Goal: Information Seeking & Learning: Find specific page/section

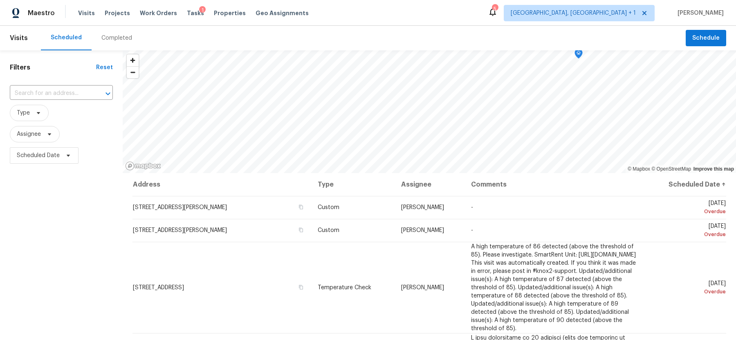
click at [117, 40] on div "Completed" at bounding box center [116, 38] width 31 height 8
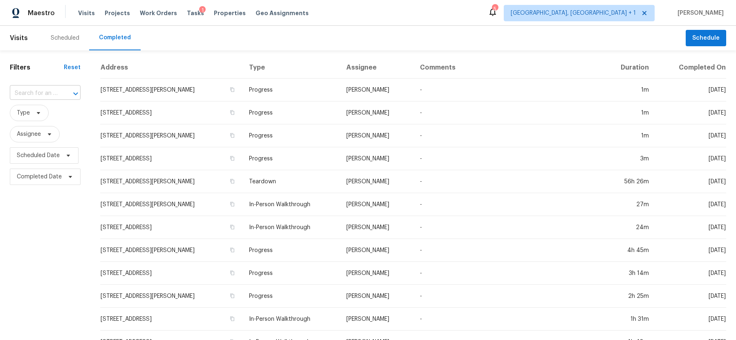
click at [41, 91] on input "text" at bounding box center [34, 93] width 48 height 13
type input "dumont"
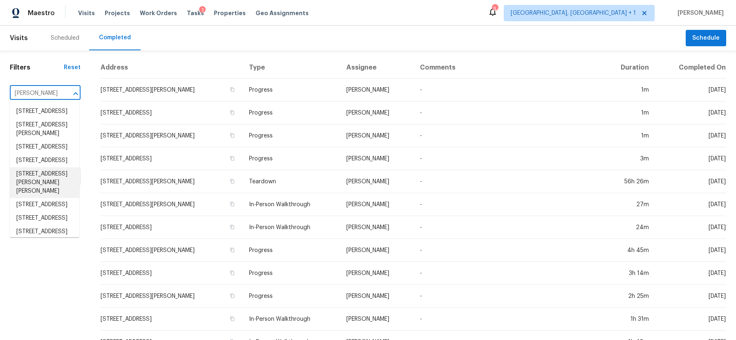
click at [40, 198] on li "96 Wilkens Dr, Dumont, NJ 07628" at bounding box center [45, 182] width 70 height 31
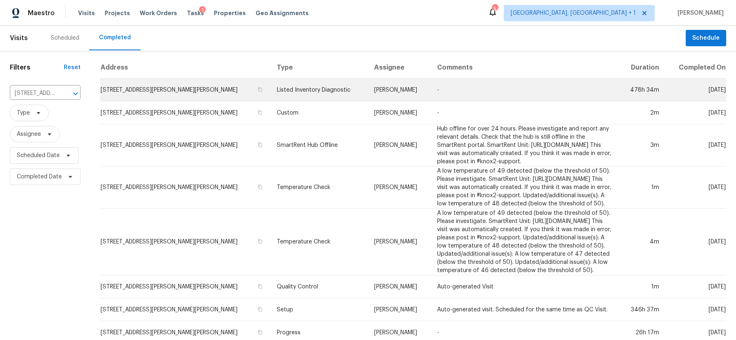
click at [303, 94] on td "Listed Inventory Diagnostic" at bounding box center [318, 90] width 97 height 23
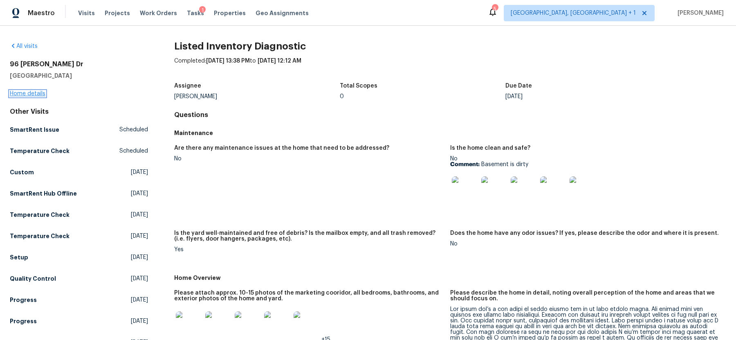
click at [25, 96] on link "Home details" at bounding box center [28, 94] width 36 height 6
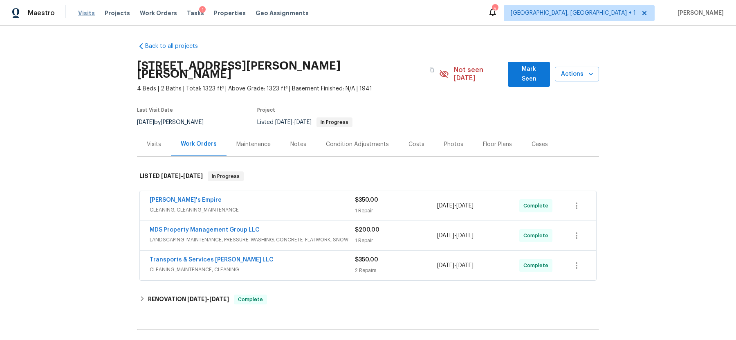
click at [85, 16] on span "Visits" at bounding box center [86, 13] width 17 height 8
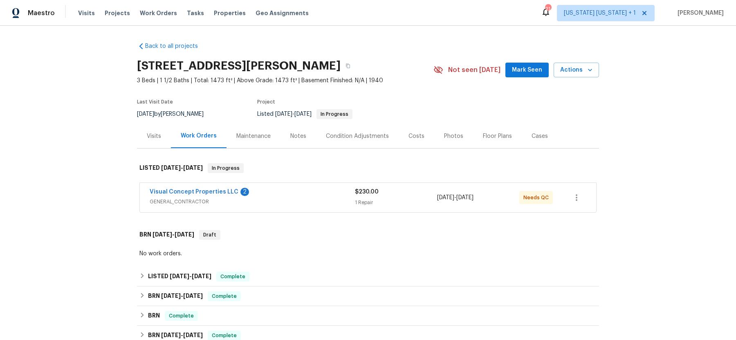
click at [260, 195] on div "Visual Concept Properties LLC 2" at bounding box center [252, 193] width 205 height 10
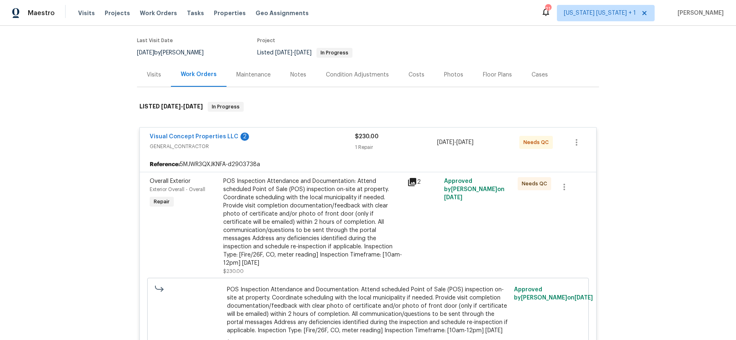
scroll to position [114, 0]
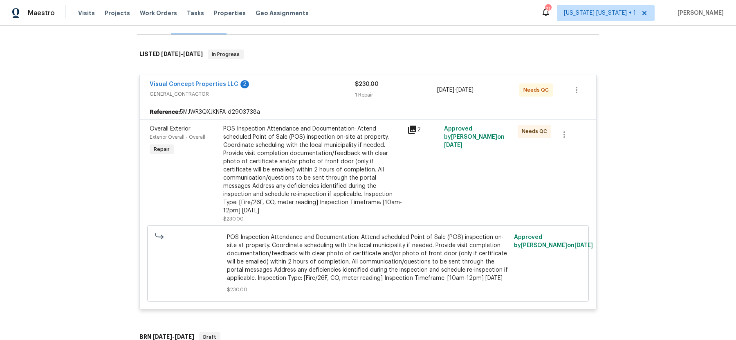
click at [308, 181] on div "POS Inspection Attendance and Documentation: Attend scheduled Point of Sale (PO…" at bounding box center [312, 170] width 179 height 90
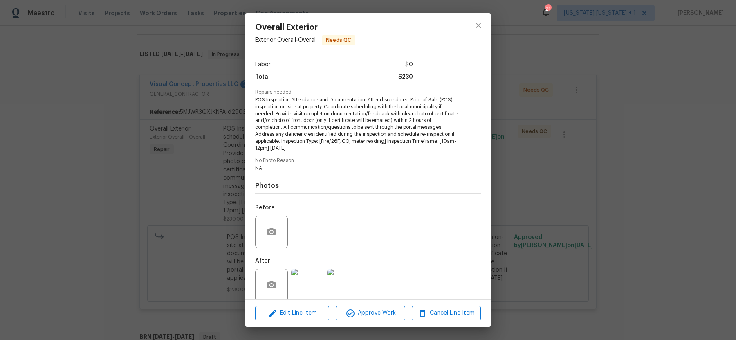
scroll to position [64, 0]
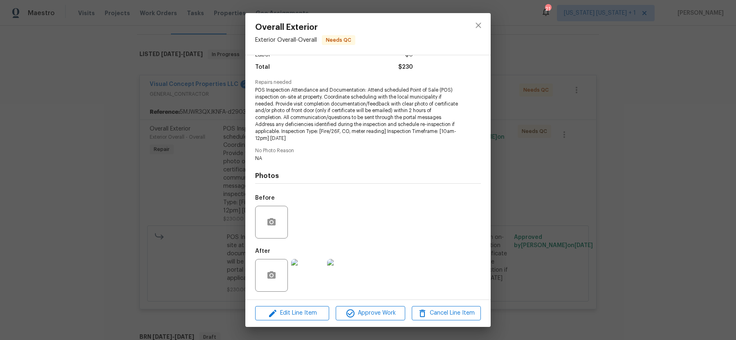
click at [308, 279] on img at bounding box center [307, 275] width 33 height 33
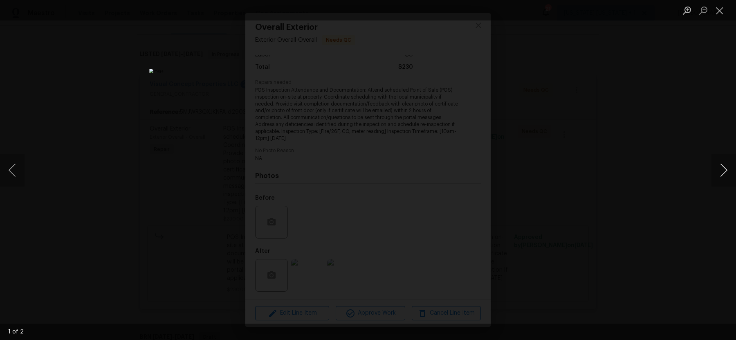
click at [726, 172] on button "Next image" at bounding box center [724, 170] width 25 height 33
click at [612, 180] on div "Lightbox" at bounding box center [368, 170] width 736 height 340
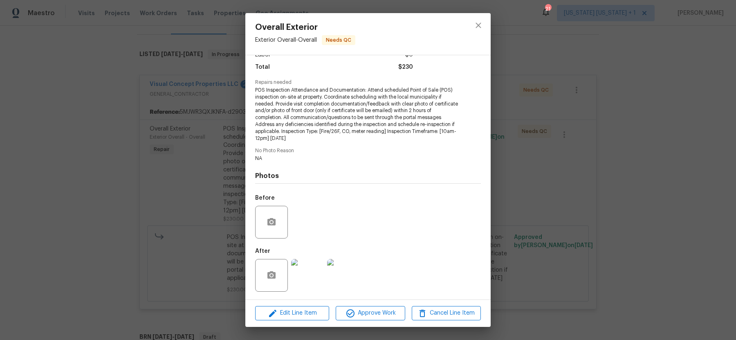
click at [339, 270] on img at bounding box center [343, 275] width 33 height 33
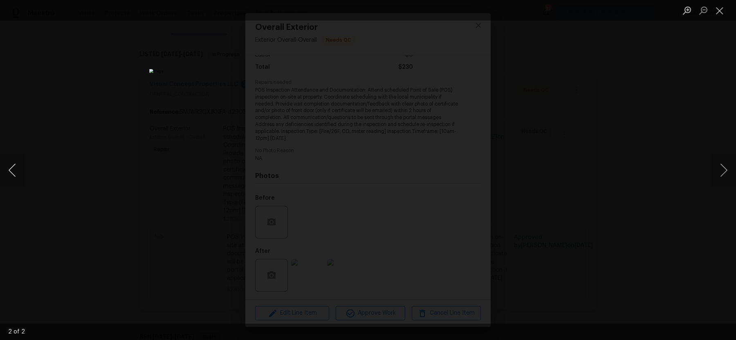
click at [14, 167] on button "Previous image" at bounding box center [12, 170] width 25 height 33
click at [609, 104] on div "Lightbox" at bounding box center [368, 170] width 736 height 340
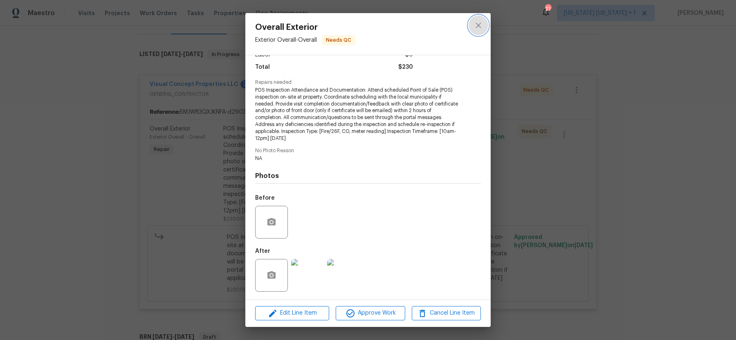
click at [480, 29] on icon "close" at bounding box center [479, 25] width 10 height 10
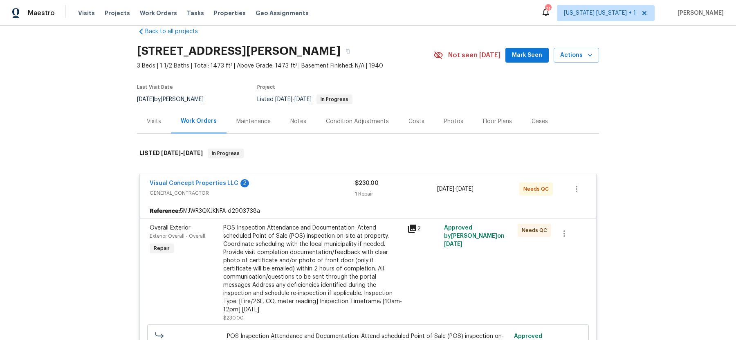
scroll to position [13, 0]
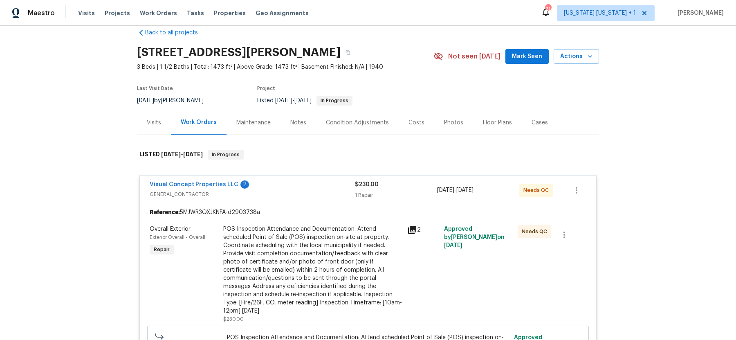
click at [300, 185] on div "Visual Concept Properties LLC 2" at bounding box center [252, 185] width 205 height 10
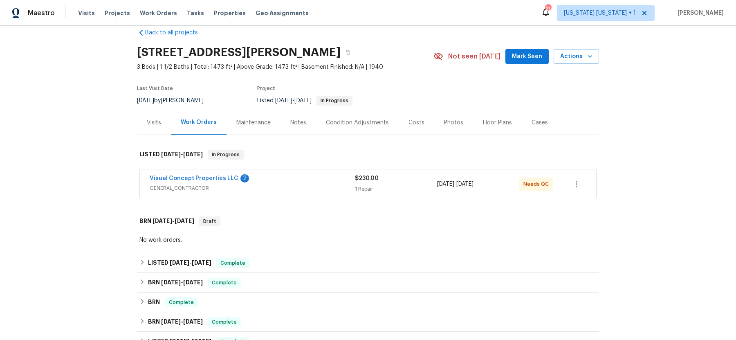
click at [300, 185] on span "GENERAL_CONTRACTOR" at bounding box center [252, 188] width 205 height 8
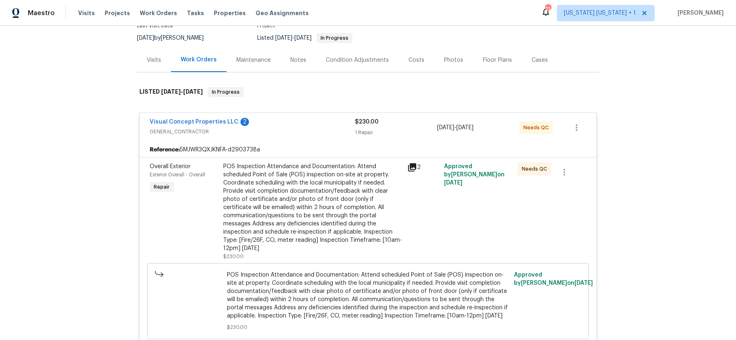
scroll to position [0, 0]
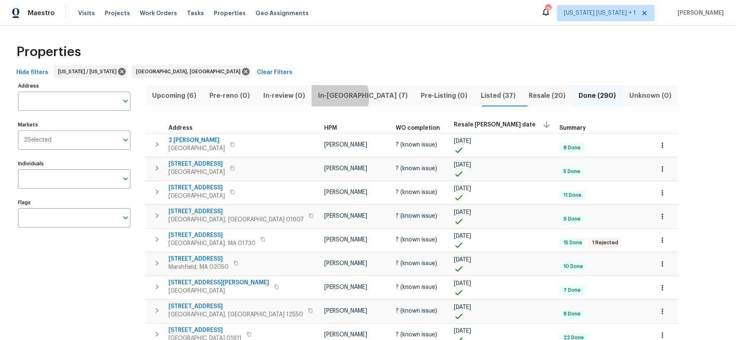
click at [324, 97] on span "In-reno (7)" at bounding box center [363, 95] width 93 height 11
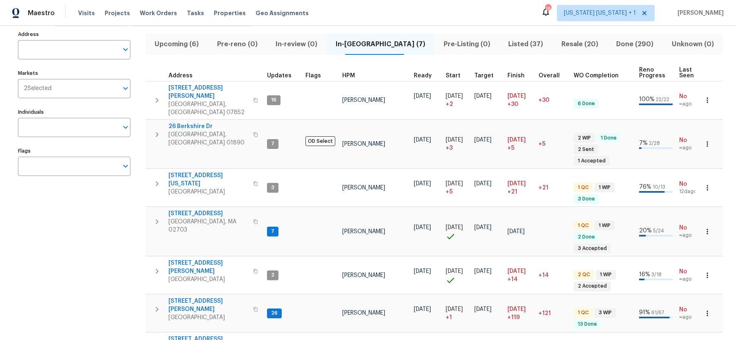
scroll to position [61, 0]
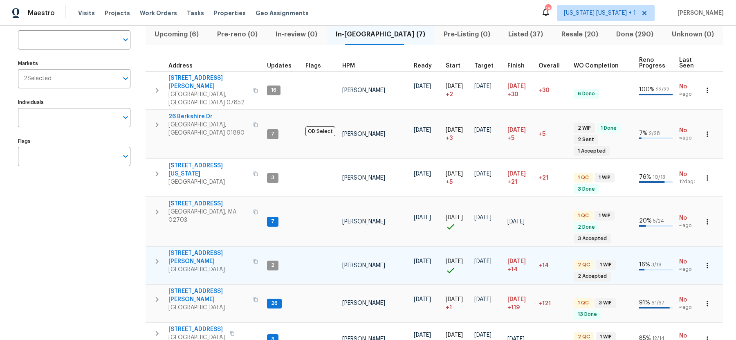
click at [155, 256] on icon "button" at bounding box center [157, 261] width 10 height 10
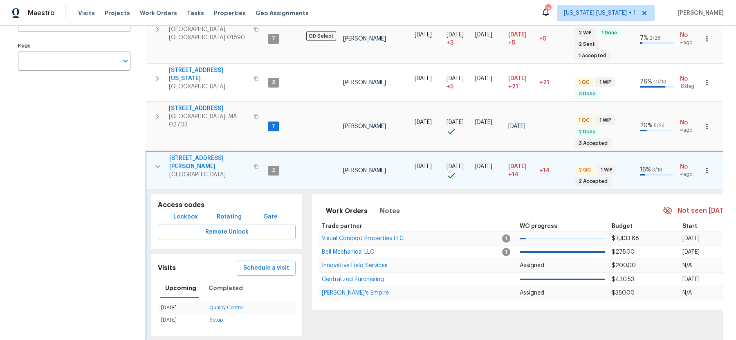
scroll to position [153, 0]
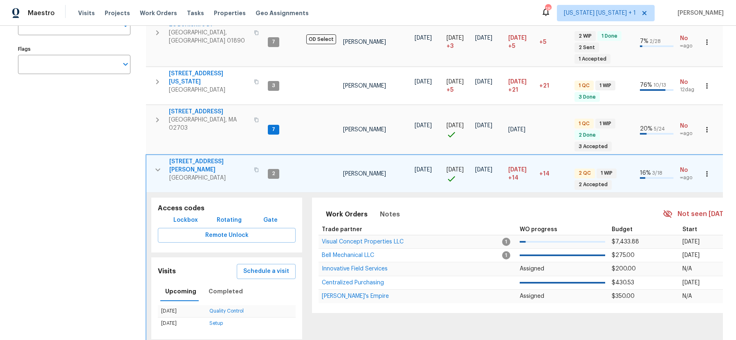
click at [181, 157] on span "21 Buck Rd" at bounding box center [209, 165] width 80 height 16
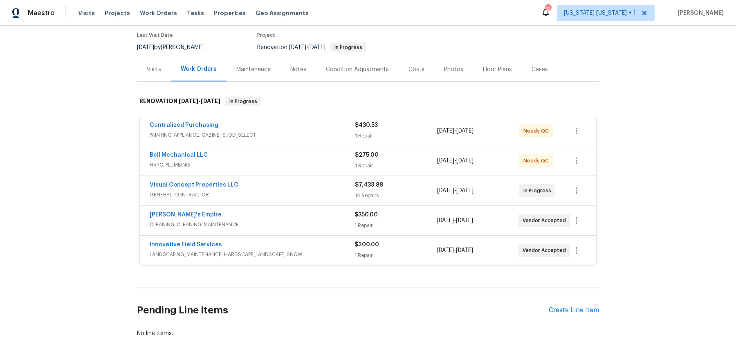
scroll to position [107, 0]
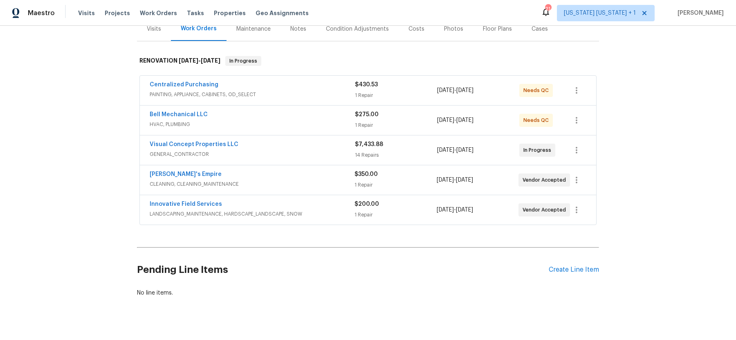
click at [277, 143] on div "Visual Concept Properties LLC" at bounding box center [252, 145] width 205 height 10
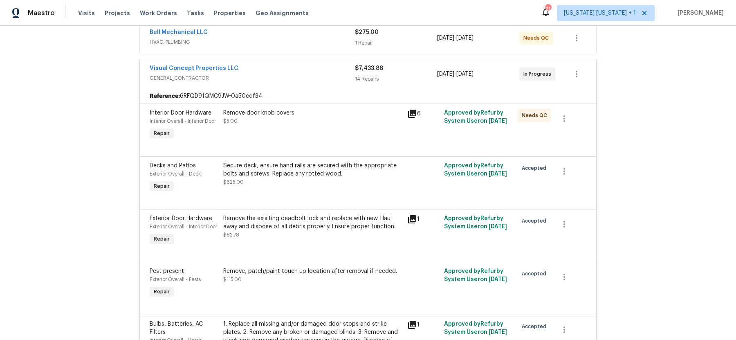
scroll to position [164, 0]
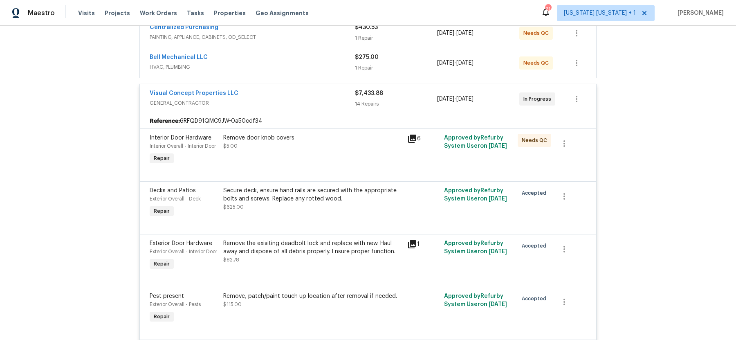
click at [278, 92] on div "Visual Concept Properties LLC" at bounding box center [252, 94] width 205 height 10
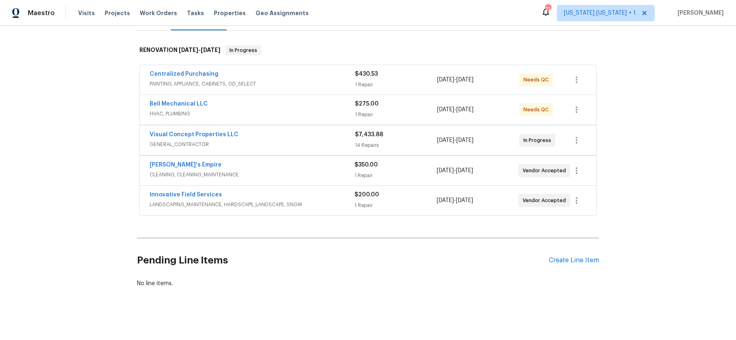
scroll to position [117, 0]
click at [311, 194] on div "Innovative Field Services" at bounding box center [252, 195] width 205 height 10
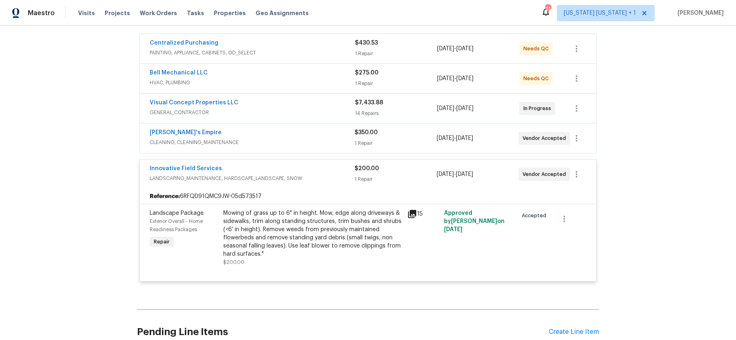
scroll to position [164, 0]
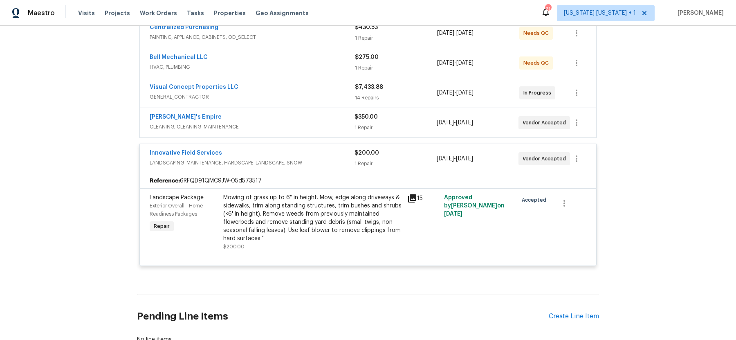
click at [314, 152] on div "Innovative Field Services" at bounding box center [252, 154] width 205 height 10
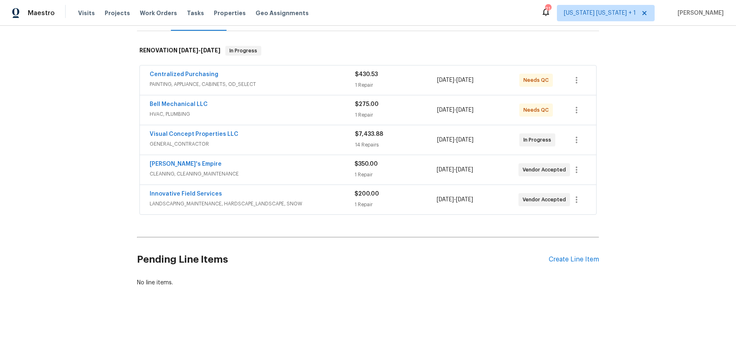
scroll to position [24, 0]
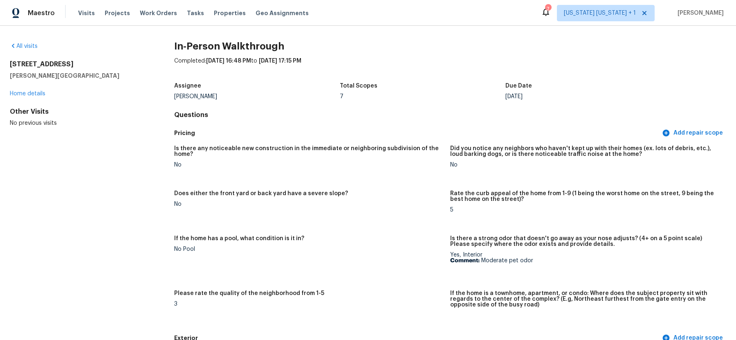
click at [22, 51] on div "All visits 8 Gates Ave Warren, NJ 07059 Home details Other Visits No previous v…" at bounding box center [79, 84] width 138 height 85
click at [34, 41] on div "All visits 8 Gates Ave Warren, NJ 07059 Home details Other Visits No previous v…" at bounding box center [368, 183] width 736 height 314
click at [29, 46] on link "All visits" at bounding box center [24, 46] width 28 height 6
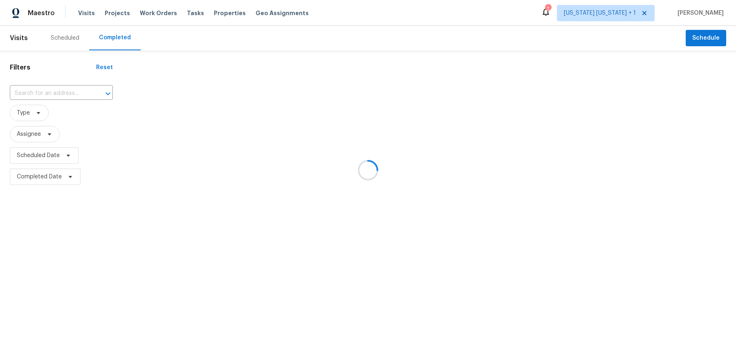
click at [30, 93] on div at bounding box center [368, 170] width 736 height 340
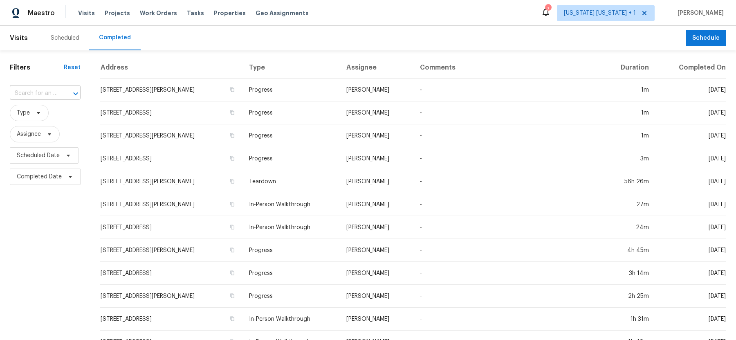
click at [46, 92] on input "text" at bounding box center [34, 93] width 48 height 13
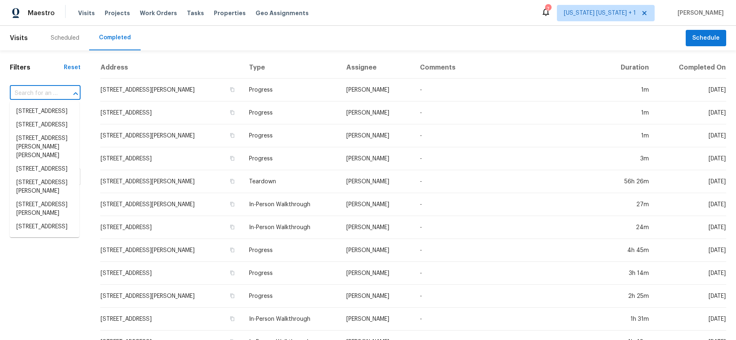
paste input "70 Pond Brook Rd, Chestnut Hill, MA 02467"
type input "70 Pond Brook Rd, Chestnut Hill, MA 02467"
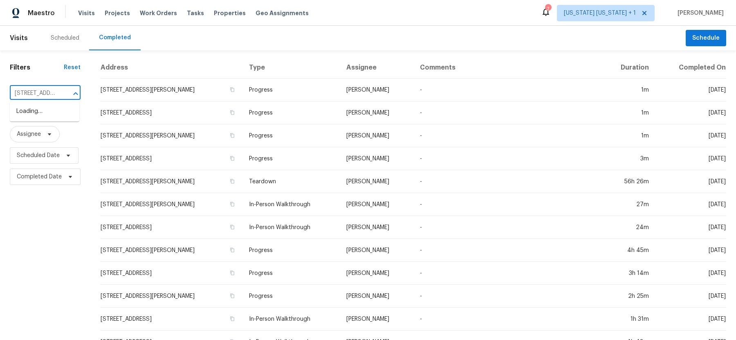
scroll to position [0, 74]
click at [45, 118] on li "70 Pond Brook Rd, Chestnut Hill, MA 02467" at bounding box center [45, 111] width 70 height 13
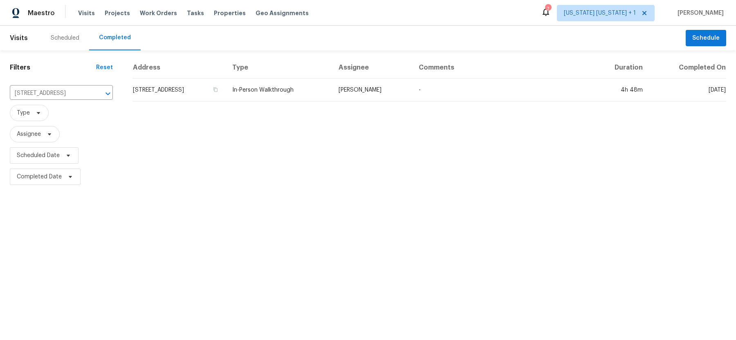
click at [226, 97] on td "70 Pond Brook Rd, Chestnut Hill, MA 02467" at bounding box center [179, 90] width 93 height 23
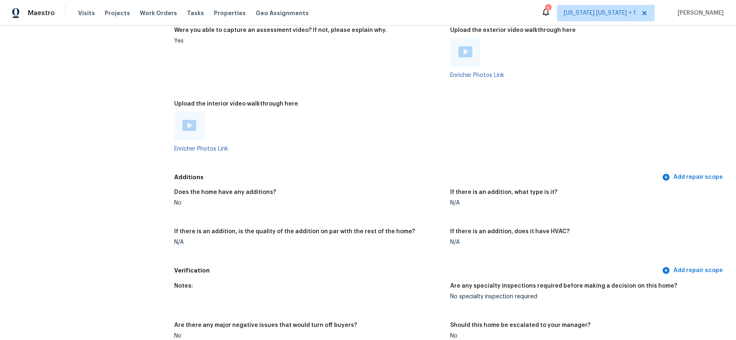
scroll to position [1708, 0]
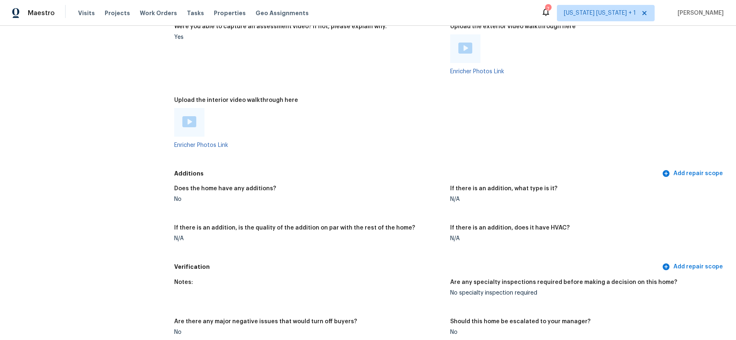
click at [189, 116] on img at bounding box center [189, 121] width 14 height 11
